Goal: Task Accomplishment & Management: Use online tool/utility

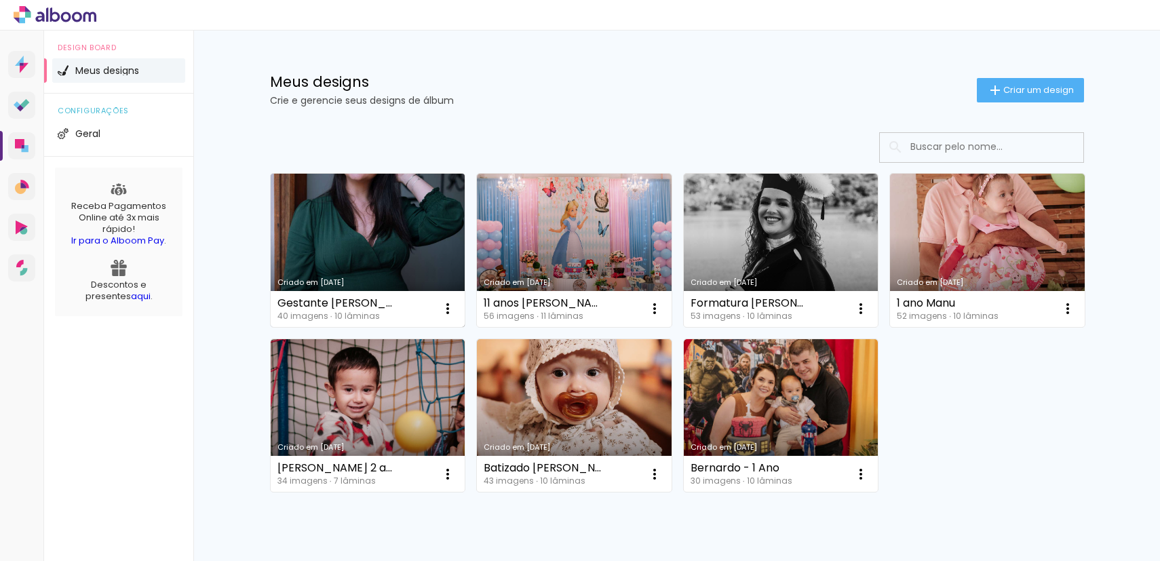
click at [368, 244] on link "Criado em [DATE]" at bounding box center [368, 250] width 195 height 153
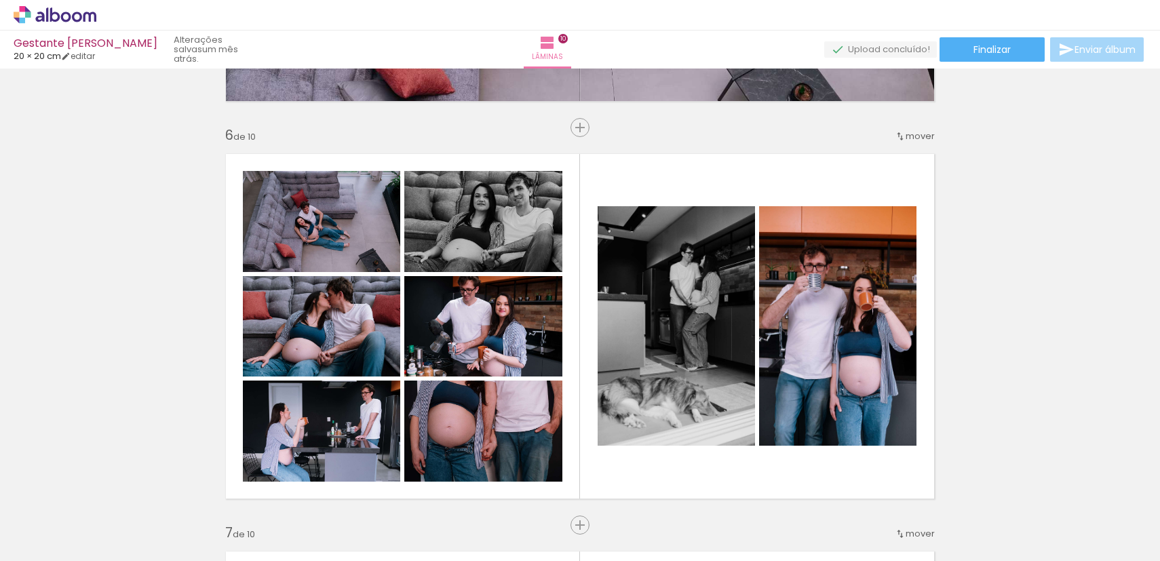
scroll to position [2419, 0]
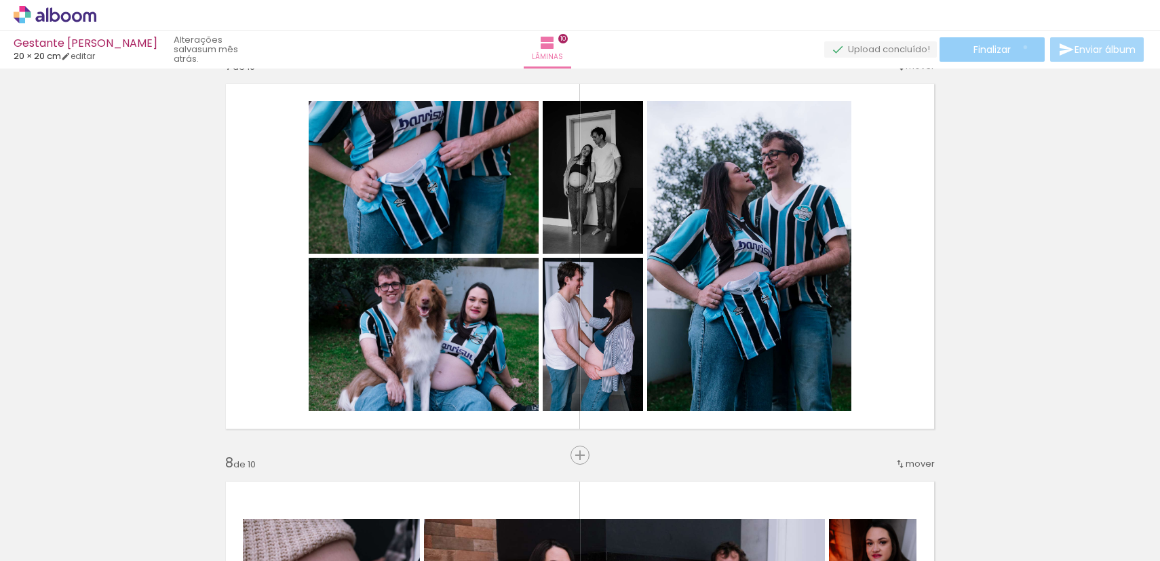
click at [1020, 47] on paper-button "Finalizar" at bounding box center [992, 49] width 105 height 24
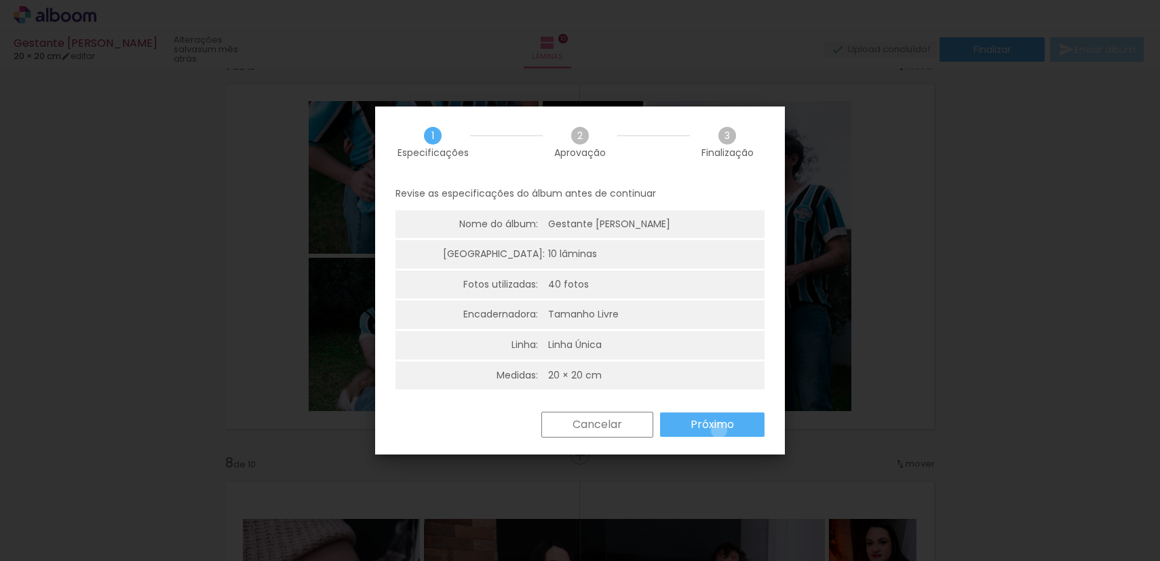
click at [0, 0] on slot "Próximo" at bounding box center [0, 0] width 0 height 0
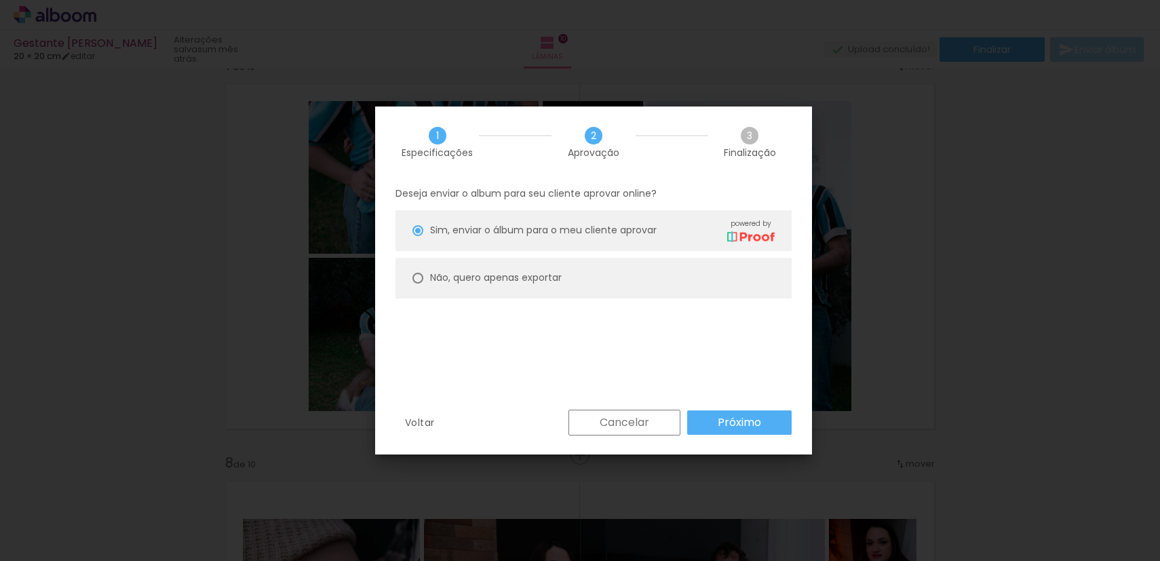
click at [574, 287] on paper-radio-button "Não, quero apenas exportar" at bounding box center [594, 278] width 396 height 41
type paper-radio-button "on"
click at [711, 423] on paper-button "Próximo" at bounding box center [739, 423] width 105 height 24
type input "Alta, 300 DPI"
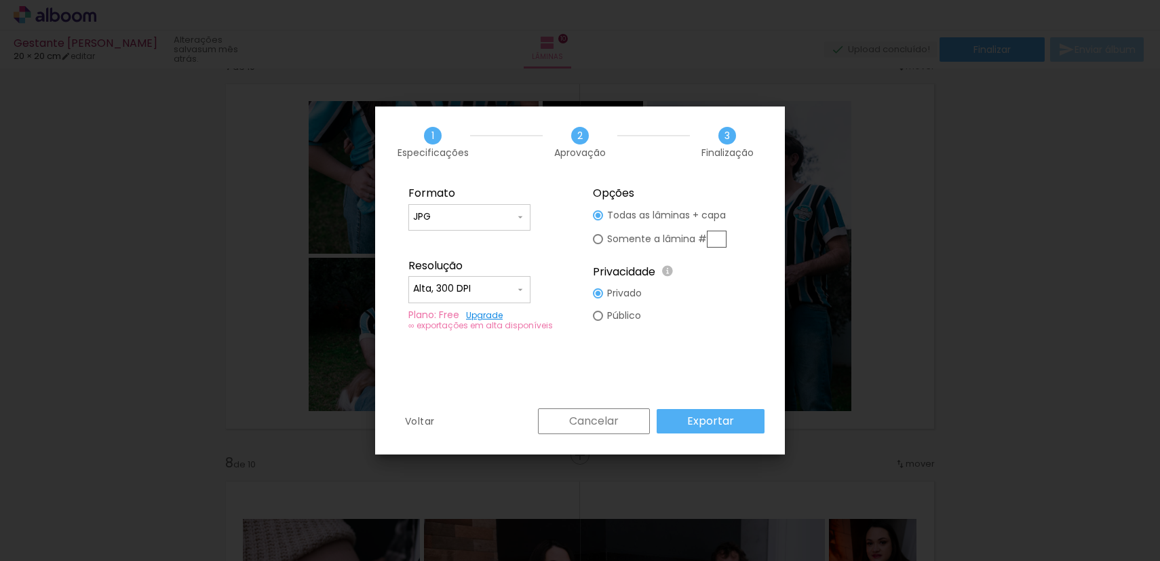
click at [0, 0] on slot "Exportar" at bounding box center [0, 0] width 0 height 0
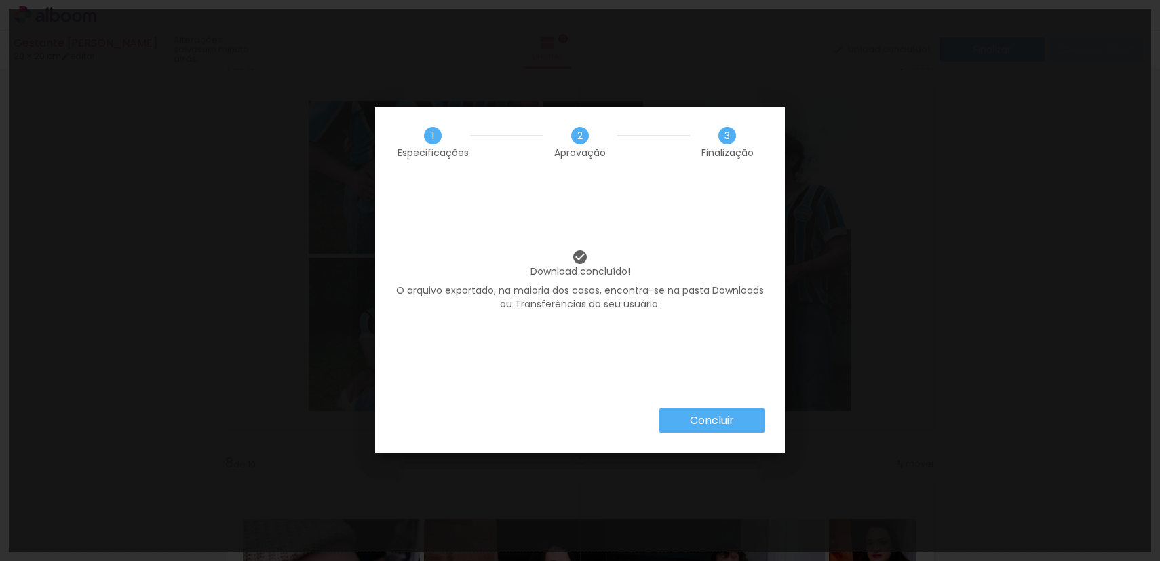
click at [736, 413] on paper-button "Concluir" at bounding box center [712, 421] width 105 height 24
